Goal: Task Accomplishment & Management: Complete application form

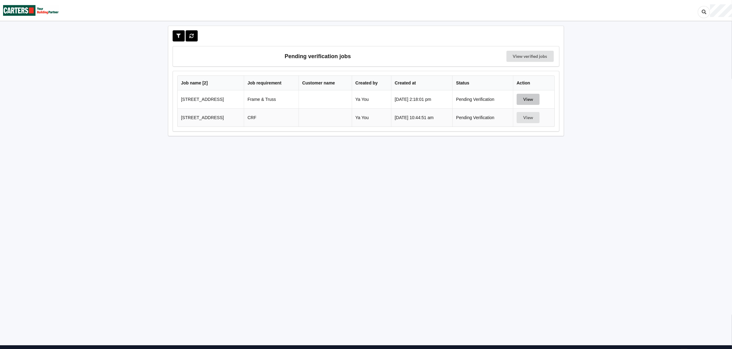
click at [538, 102] on button "View" at bounding box center [527, 99] width 23 height 11
click at [538, 102] on div "Pending verification jobs View verified jobs Job name [ 2 ] Job requirement Cus…" at bounding box center [366, 185] width 410 height 318
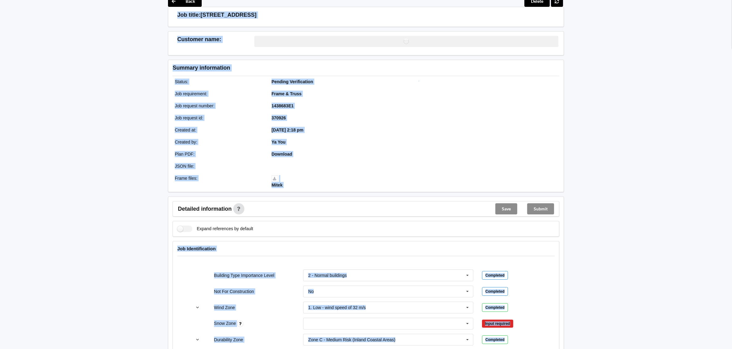
scroll to position [46, 0]
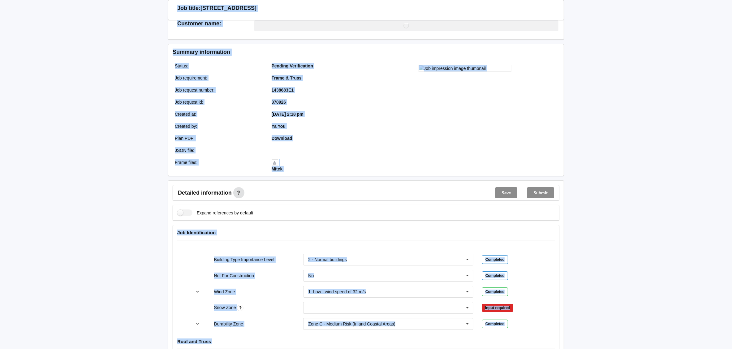
click at [373, 152] on div at bounding box center [465, 118] width 198 height 115
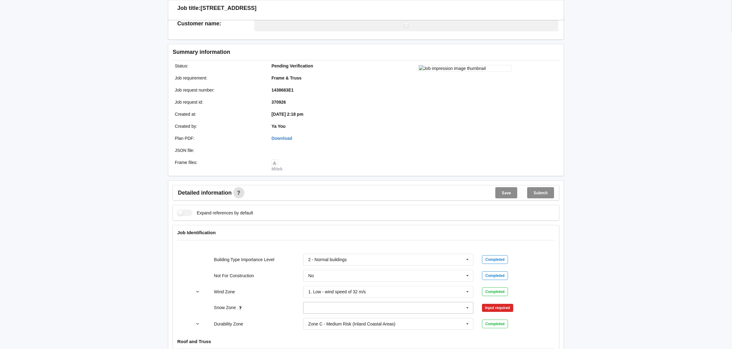
click at [392, 311] on input "text" at bounding box center [388, 307] width 169 height 11
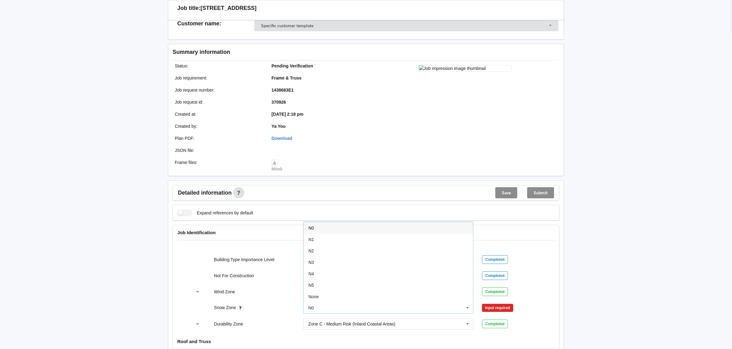
click at [355, 225] on div "N0" at bounding box center [387, 227] width 169 height 11
click at [494, 310] on button "Confirm input" at bounding box center [500, 307] width 37 height 10
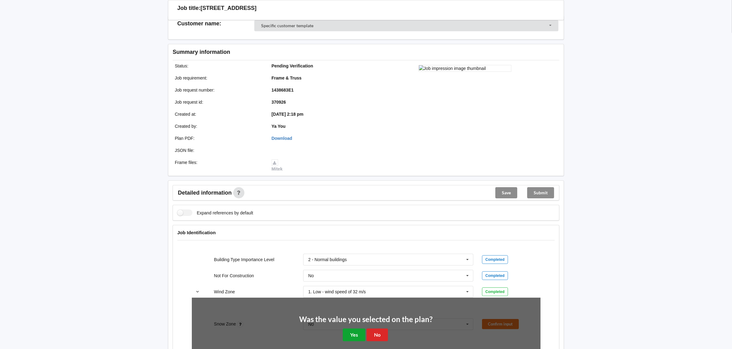
click at [359, 332] on button "Yes" at bounding box center [354, 334] width 23 height 13
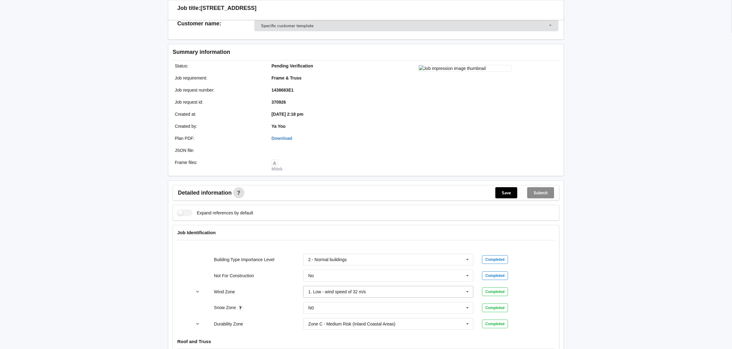
scroll to position [232, 0]
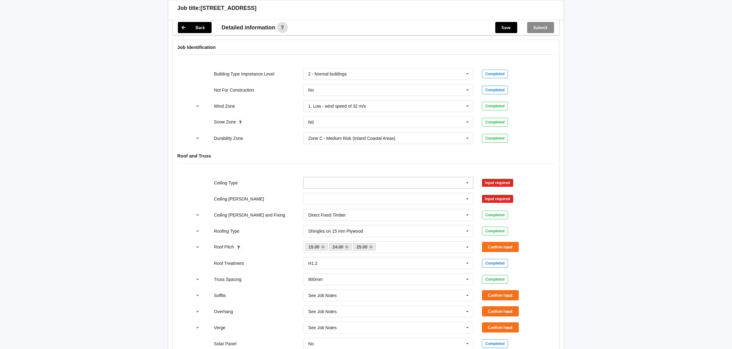
click at [469, 184] on icon at bounding box center [467, 182] width 9 height 11
click at [339, 199] on input "text" at bounding box center [388, 198] width 169 height 11
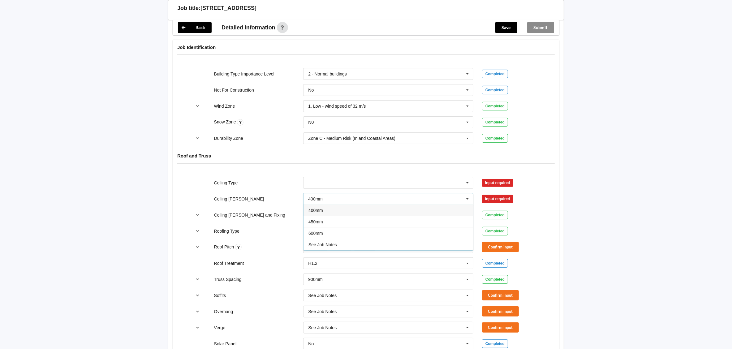
click at [336, 212] on div "400mm" at bounding box center [387, 209] width 169 height 11
click at [492, 199] on button "Confirm input" at bounding box center [500, 199] width 37 height 10
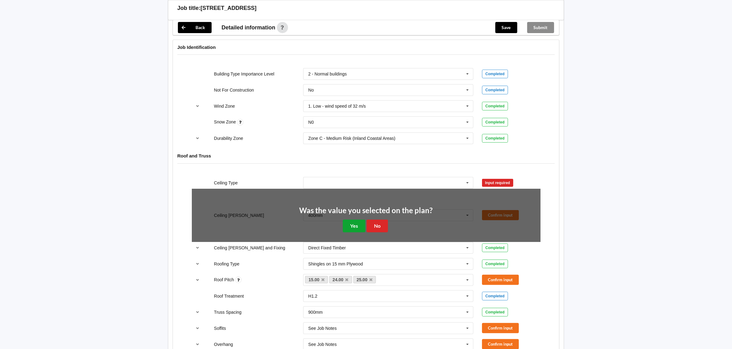
click at [350, 222] on button "Yes" at bounding box center [354, 226] width 23 height 13
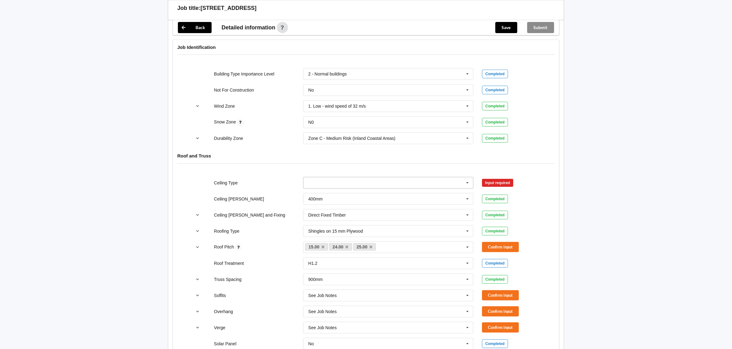
click at [409, 183] on input "text" at bounding box center [388, 182] width 169 height 11
click at [404, 191] on div "10mm Gib" at bounding box center [387, 193] width 169 height 11
click at [501, 180] on button "Confirm input" at bounding box center [500, 183] width 37 height 10
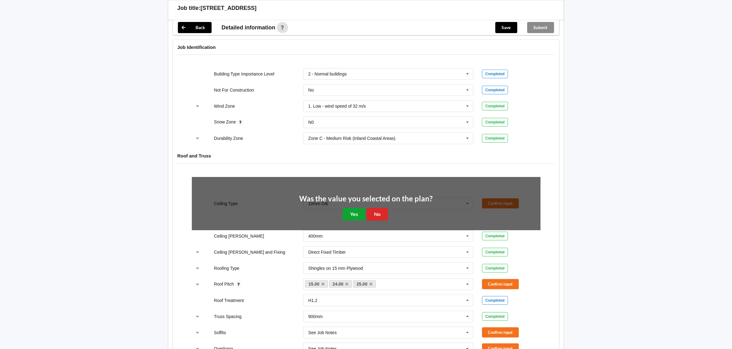
click at [353, 216] on button "Yes" at bounding box center [354, 214] width 23 height 13
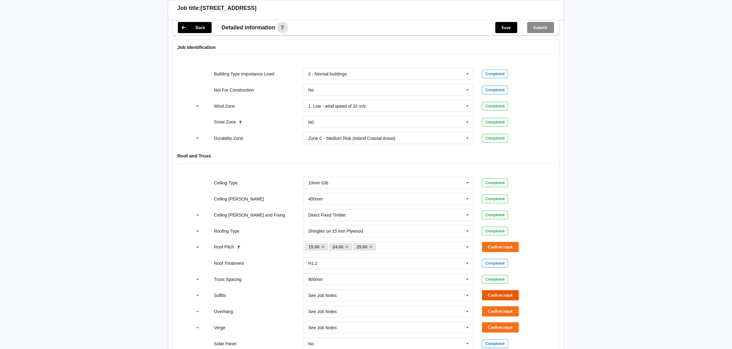
click at [507, 299] on button "Confirm input" at bounding box center [500, 295] width 37 height 10
click at [500, 312] on button "Confirm input" at bounding box center [500, 311] width 37 height 10
click at [497, 328] on button "Confirm input" at bounding box center [500, 327] width 37 height 10
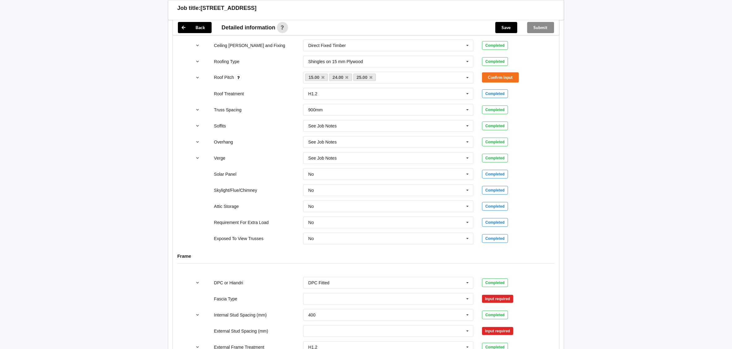
scroll to position [417, 0]
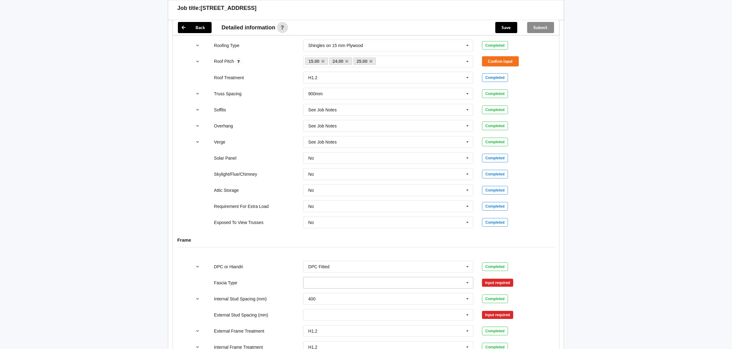
click at [424, 286] on input "text" at bounding box center [388, 282] width 169 height 11
drag, startPoint x: 412, startPoint y: 214, endPoint x: 495, endPoint y: 262, distance: 96.3
click at [412, 214] on div "No Information" at bounding box center [387, 213] width 169 height 11
click at [490, 282] on button "Confirm input" at bounding box center [500, 282] width 37 height 10
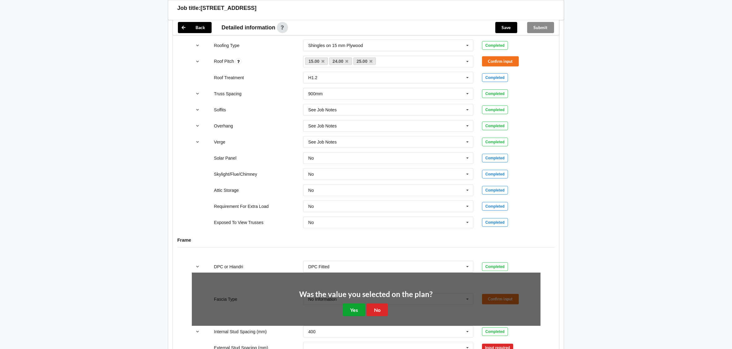
click at [355, 313] on button "Yes" at bounding box center [354, 309] width 23 height 13
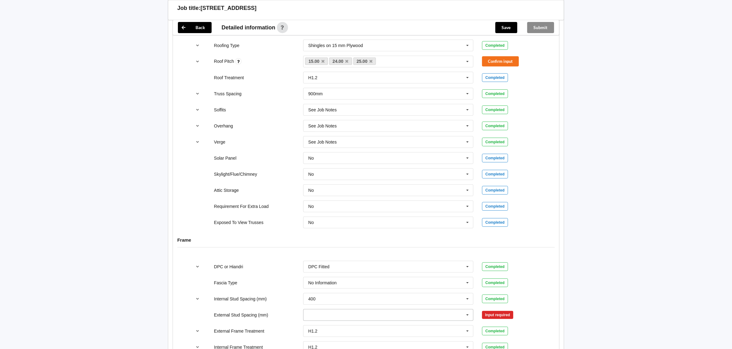
click at [466, 315] on icon at bounding box center [467, 314] width 9 height 11
click at [427, 294] on div "Multiple Values – See As Per Plan" at bounding box center [387, 291] width 169 height 11
click at [427, 294] on div "400 300 400 450 500 600 Multiple Values – See As Per Plan None See Job Notes" at bounding box center [388, 299] width 179 height 20
click at [492, 319] on button "Confirm input" at bounding box center [500, 315] width 37 height 10
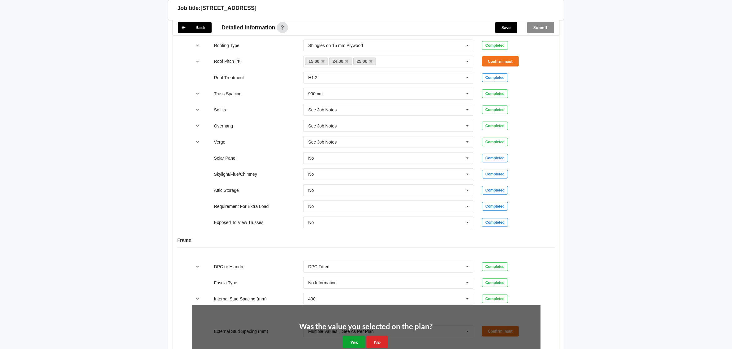
click at [360, 341] on button "Yes" at bounding box center [354, 342] width 23 height 13
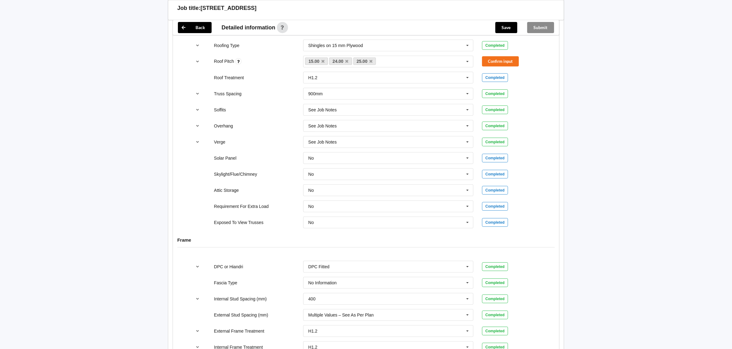
click at [360, 341] on div "H1.2 H1.2 H3.2 H3.2 to wet areas only See Job Notes" at bounding box center [388, 347] width 179 height 20
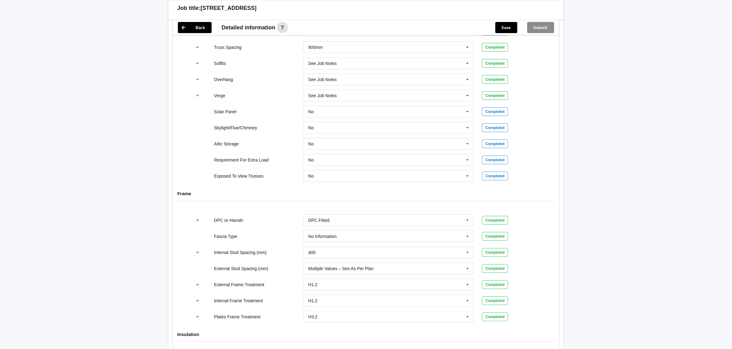
scroll to position [278, 0]
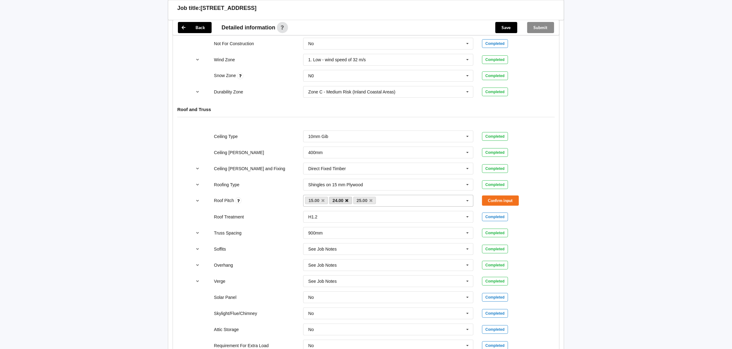
click at [347, 202] on icon at bounding box center [346, 201] width 3 height 4
click at [347, 202] on div "15.00 24.00 25.00 None" at bounding box center [388, 201] width 170 height 12
click at [348, 202] on div "15.00 24.00 25.00 None" at bounding box center [388, 201] width 170 height 12
click at [490, 204] on button "Confirm input" at bounding box center [500, 200] width 37 height 10
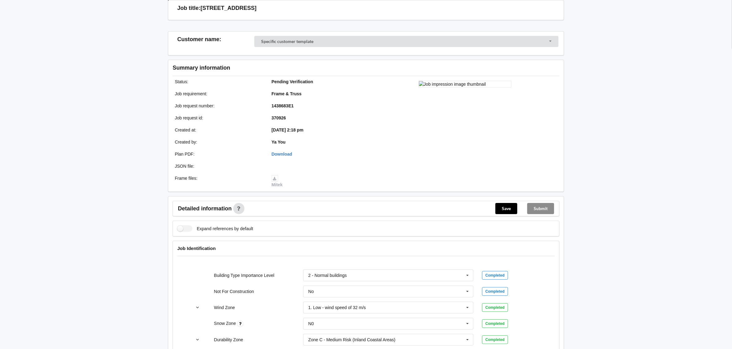
scroll to position [46, 0]
